Goal: Transaction & Acquisition: Purchase product/service

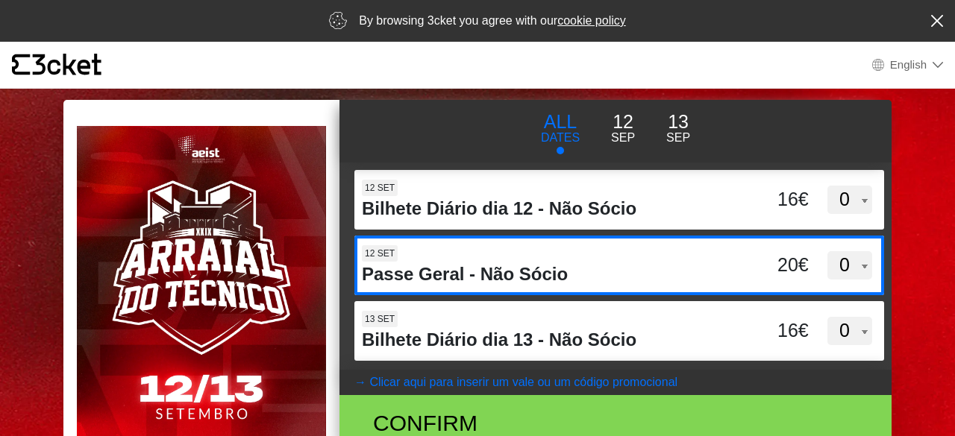
click at [845, 271] on select "0 1 2 3 4 5 6 7 8 9 10 11 12 13 14 15" at bounding box center [849, 265] width 45 height 28
select select "1"
click at [827, 251] on select "0 1 2 3 4 5 6 7 8 9 10 11 12 13 14 15" at bounding box center [849, 265] width 45 height 28
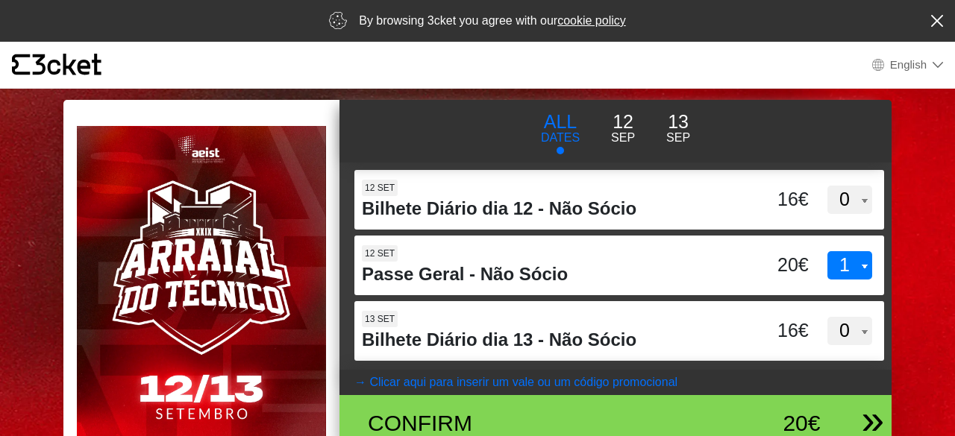
click at [518, 403] on div "Confirm 20€" at bounding box center [609, 423] width 528 height 56
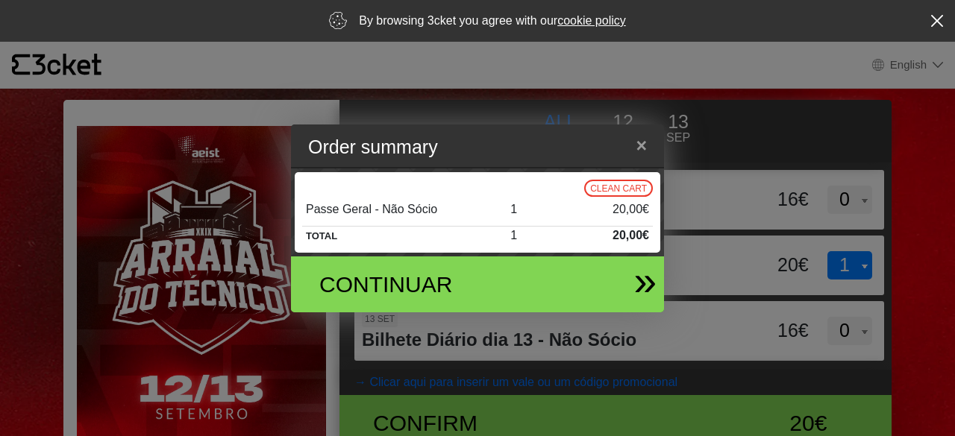
click at [455, 283] on div "Continuar" at bounding box center [417, 285] width 218 height 34
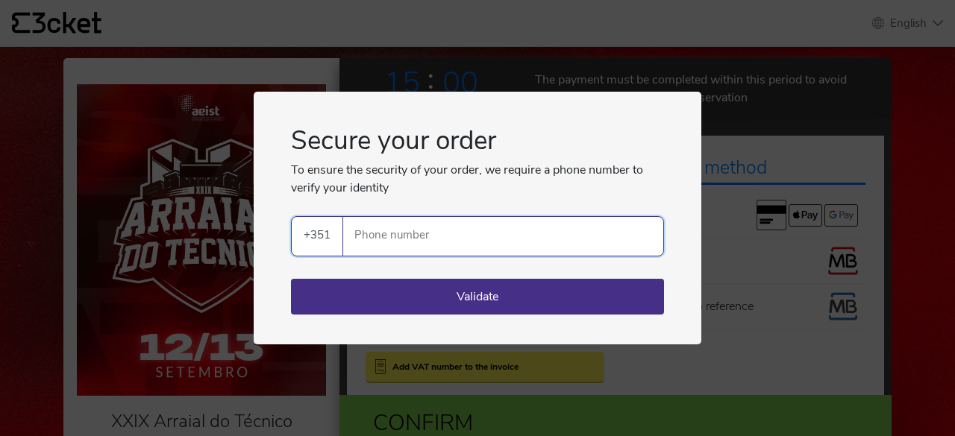
click at [395, 242] on input "Phone number" at bounding box center [509, 236] width 308 height 39
type input "914379440"
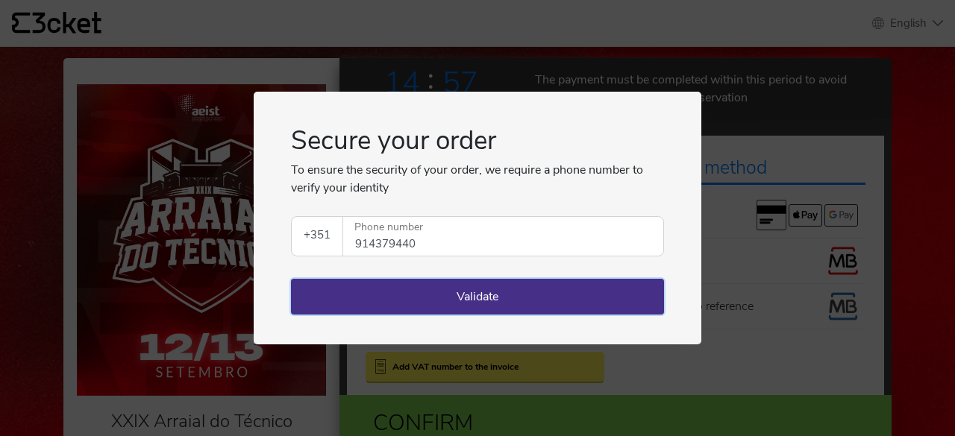
click at [462, 297] on button "Validate" at bounding box center [477, 297] width 373 height 36
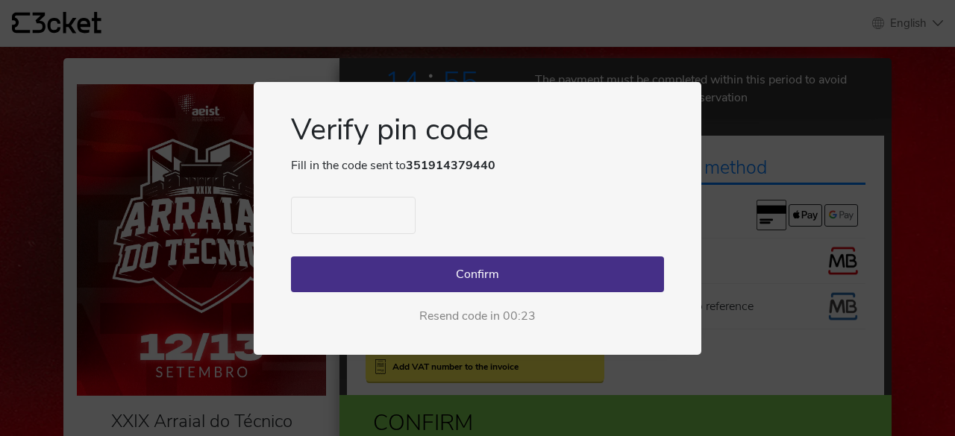
click at [365, 225] on input "text" at bounding box center [353, 215] width 125 height 37
type input "7081"
click at [399, 265] on button "Confirm" at bounding box center [477, 275] width 373 height 36
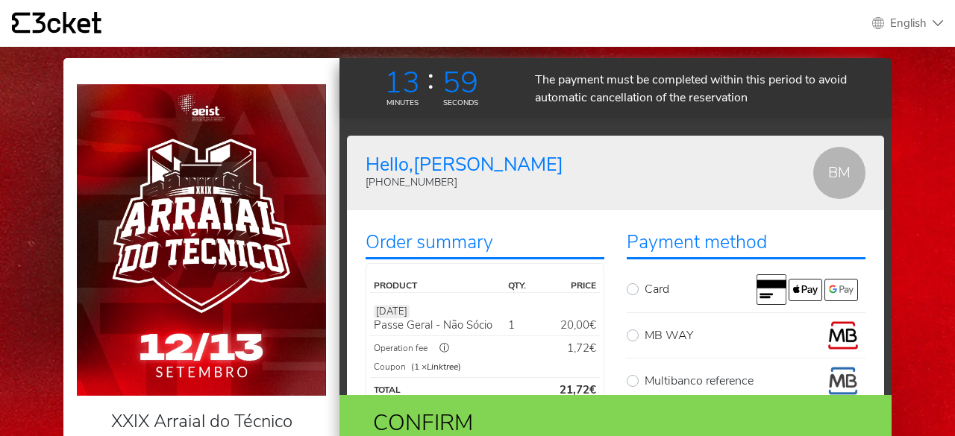
drag, startPoint x: 954, startPoint y: 126, endPoint x: 954, endPoint y: 140, distance: 14.2
click at [954, 140] on body "× {' '} English English Português Español Catalan Français XXIX Arraial do Técn…" at bounding box center [477, 290] width 955 height 580
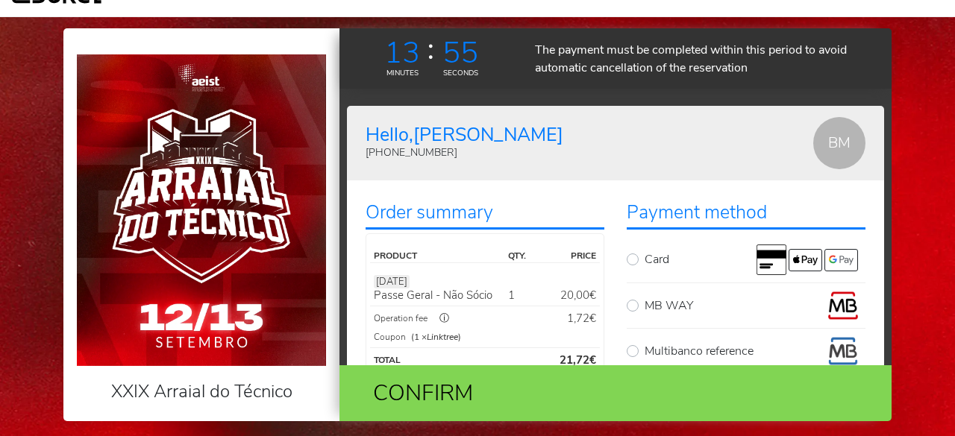
click at [644, 348] on label "Multibanco reference" at bounding box center [754, 351] width 221 height 30
click at [644, 346] on input "Multibanco reference" at bounding box center [649, 341] width 10 height 10
radio input "true"
click at [471, 404] on div "Confirm" at bounding box center [525, 394] width 337 height 34
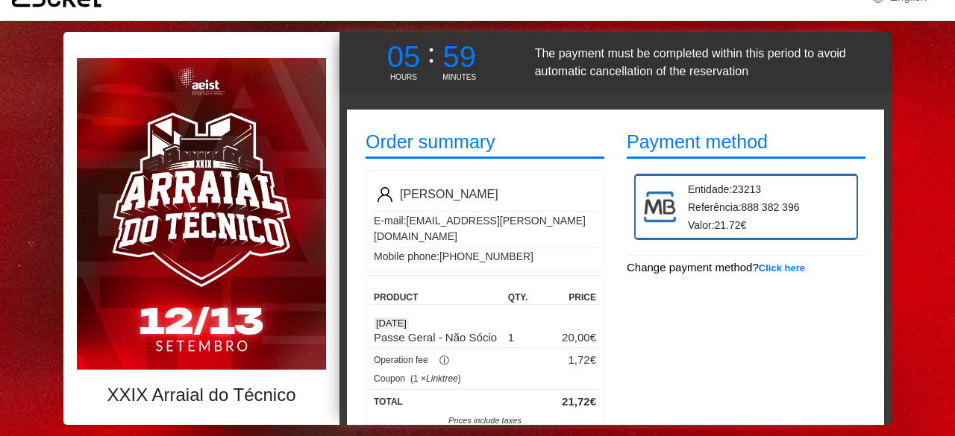
scroll to position [30, 0]
